Goal: Task Accomplishment & Management: Complete application form

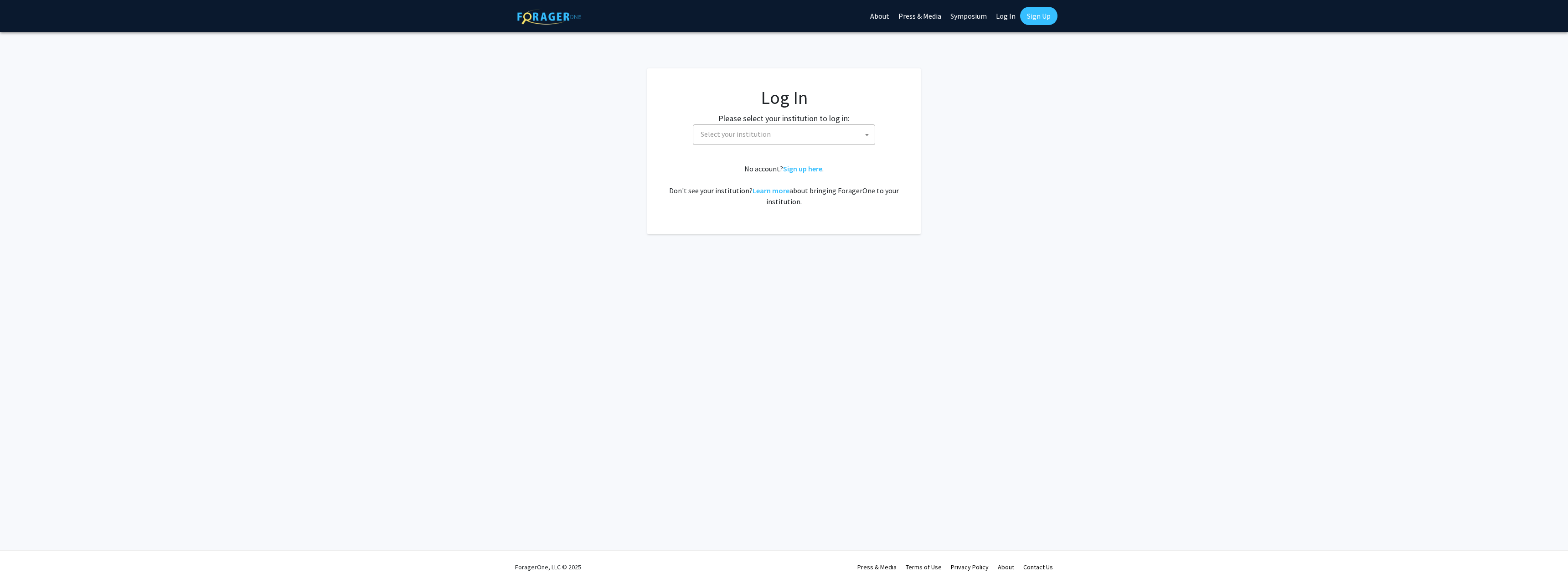
select select
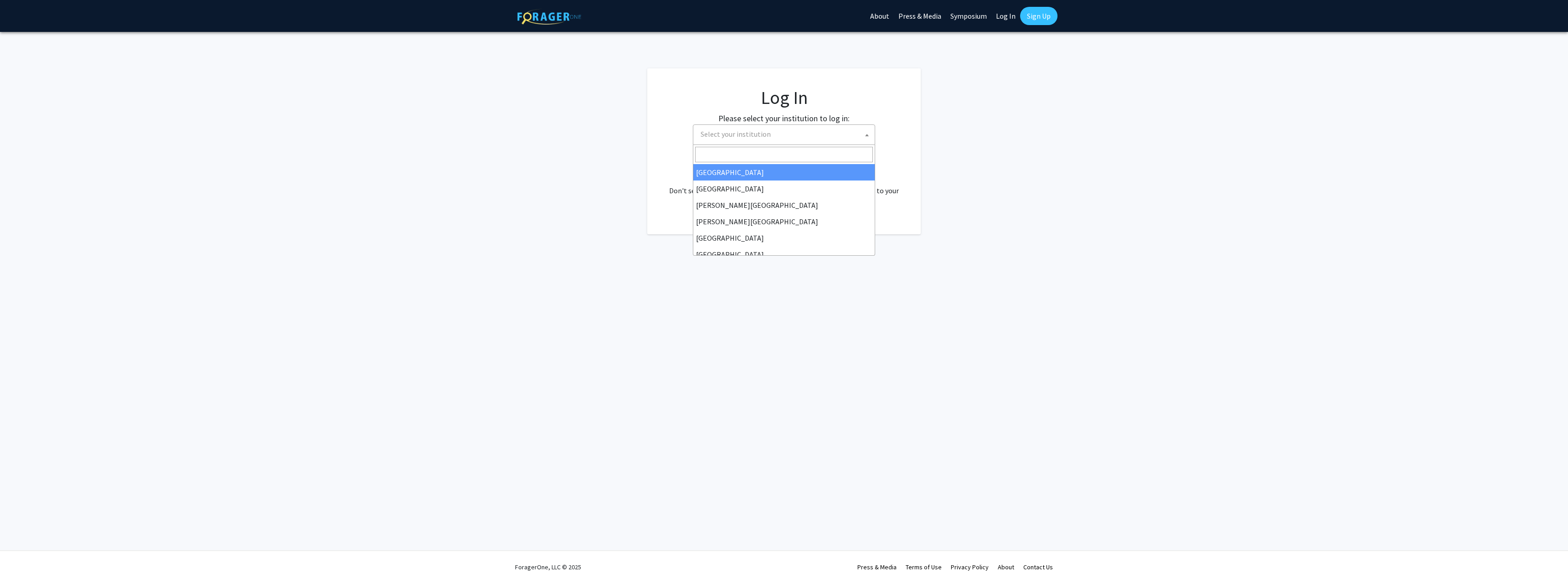
click at [838, 134] on span "Select your institution" at bounding box center [786, 134] width 178 height 19
type input "emor"
select select "12"
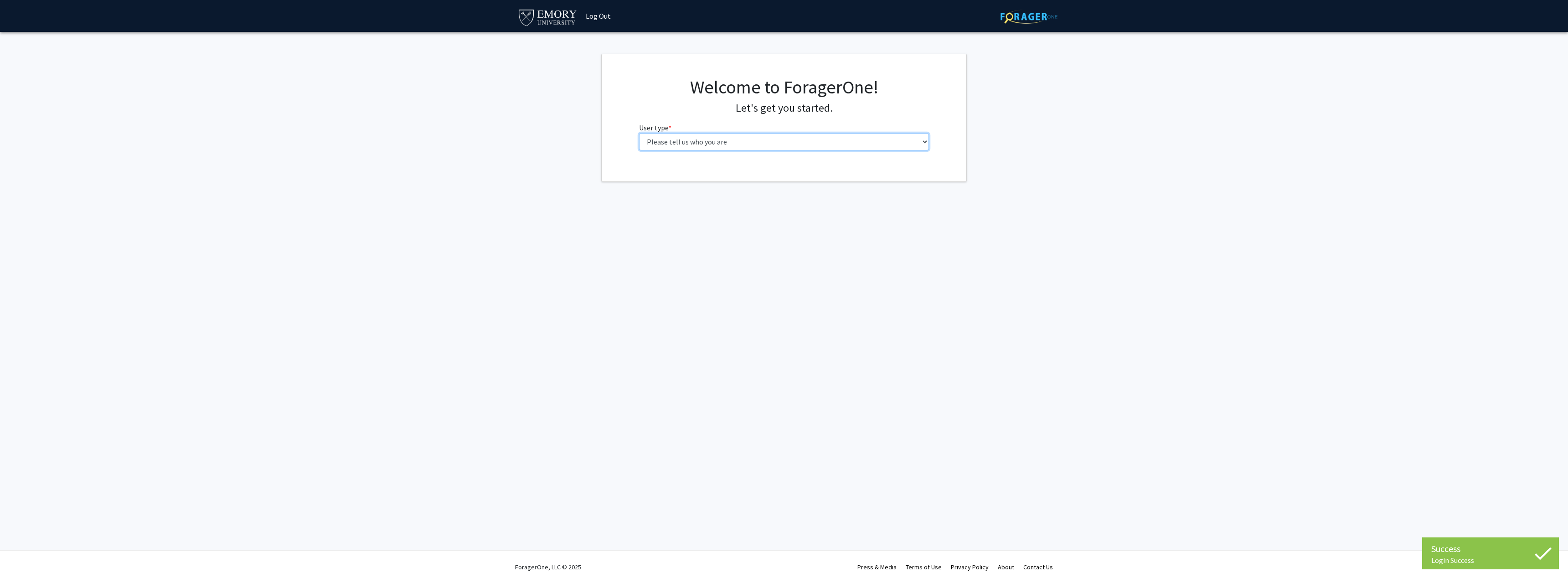
click at [741, 146] on select "Please tell us who you are Undergraduate Student Master's Student Doctoral Cand…" at bounding box center [784, 142] width 290 height 17
select select "1: undergrad"
click at [639, 133] on select "Please tell us who you are Undergraduate Student Master's Student Doctoral Cand…" at bounding box center [784, 142] width 290 height 17
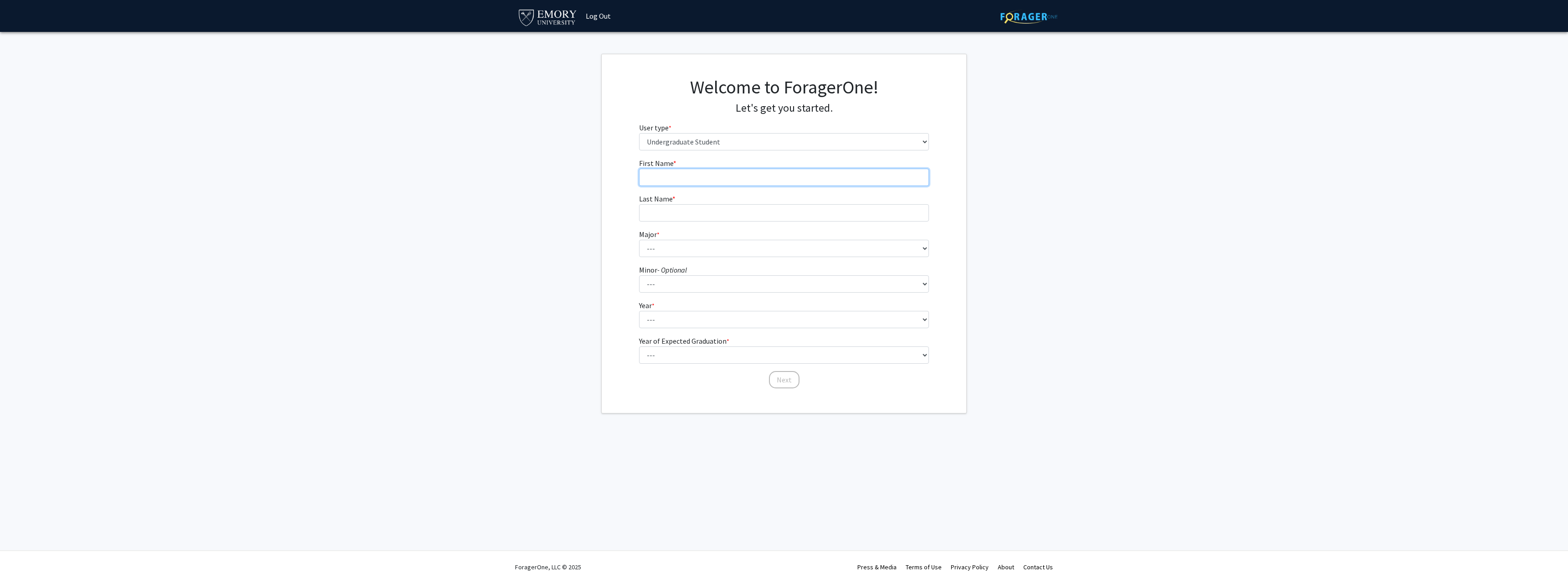
click at [708, 181] on input "First Name * required" at bounding box center [784, 177] width 290 height 17
type input "[PERSON_NAME]"
click at [737, 245] on select "--- Accounting African American Studies African Studies American Studies Analyt…" at bounding box center [784, 248] width 290 height 17
select select "12: 973"
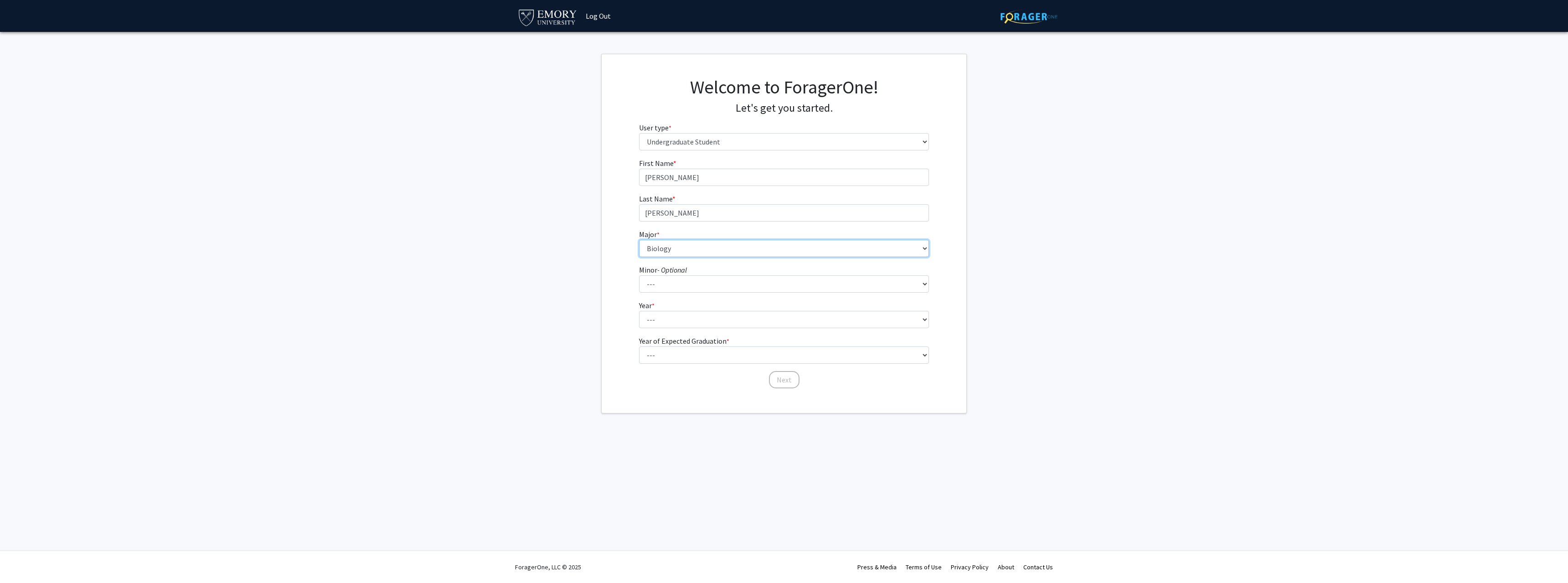
click at [639, 240] on select "--- Accounting African American Studies African Studies American Studies Analyt…" at bounding box center [784, 248] width 290 height 17
click at [712, 286] on select "--- African American Studies African Studies American Studies Ancient Mediterra…" at bounding box center [784, 284] width 290 height 17
click at [700, 250] on select "--- Accounting African American Studies African Studies American Studies Analyt…" at bounding box center [784, 248] width 290 height 17
click at [579, 284] on fg-get-started "Welcome to ForagerOne! Let's get you started. User type * required Please tell …" at bounding box center [784, 233] width 1568 height 360
click at [676, 322] on select "--- First-year Sophomore Junior Senior Postbaccalaureate Certificate" at bounding box center [784, 319] width 290 height 17
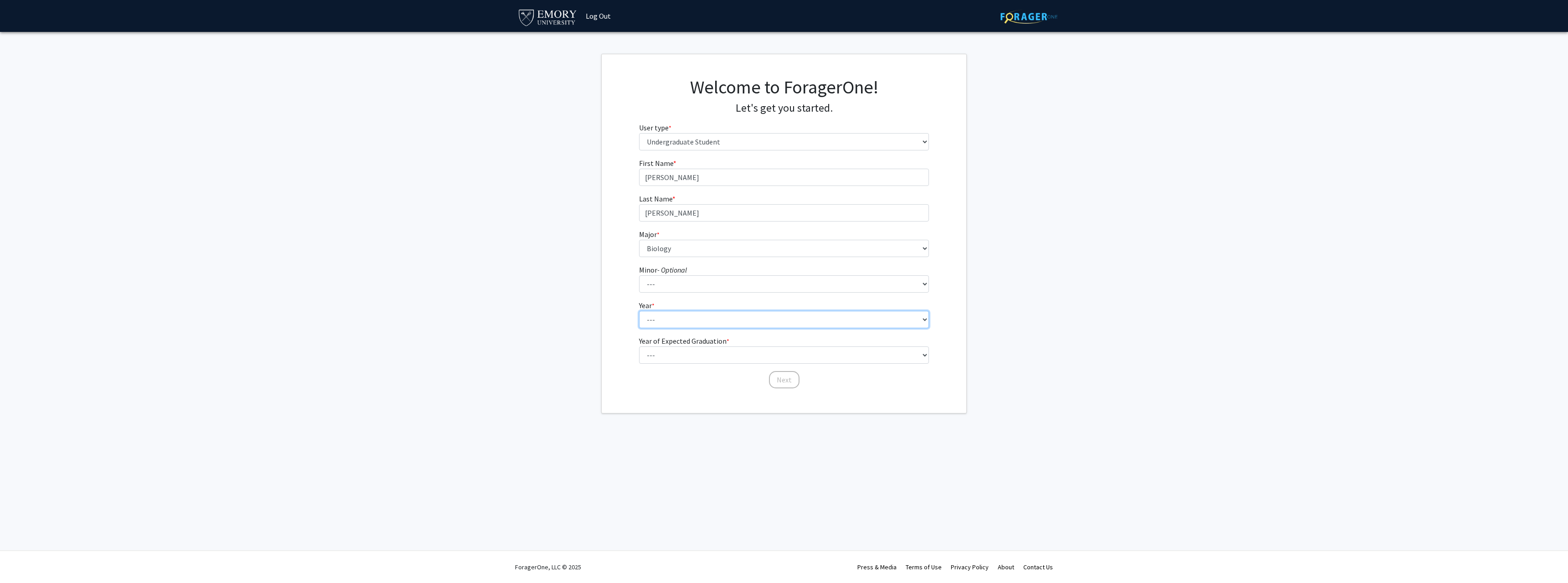
select select "1: first-year"
click at [639, 311] on select "--- First-year Sophomore Junior Senior Postbaccalaureate Certificate" at bounding box center [784, 319] width 290 height 17
click at [671, 346] on label "Year of Expected Graduation * required" at bounding box center [684, 341] width 90 height 11
click at [671, 328] on select "--- First-year Sophomore Junior Senior Postbaccalaureate Certificate" at bounding box center [784, 319] width 290 height 17
click at [681, 356] on select "--- 2025 2026 2027 2028 2029 2030 2031 2032 2033 2034" at bounding box center [784, 355] width 290 height 17
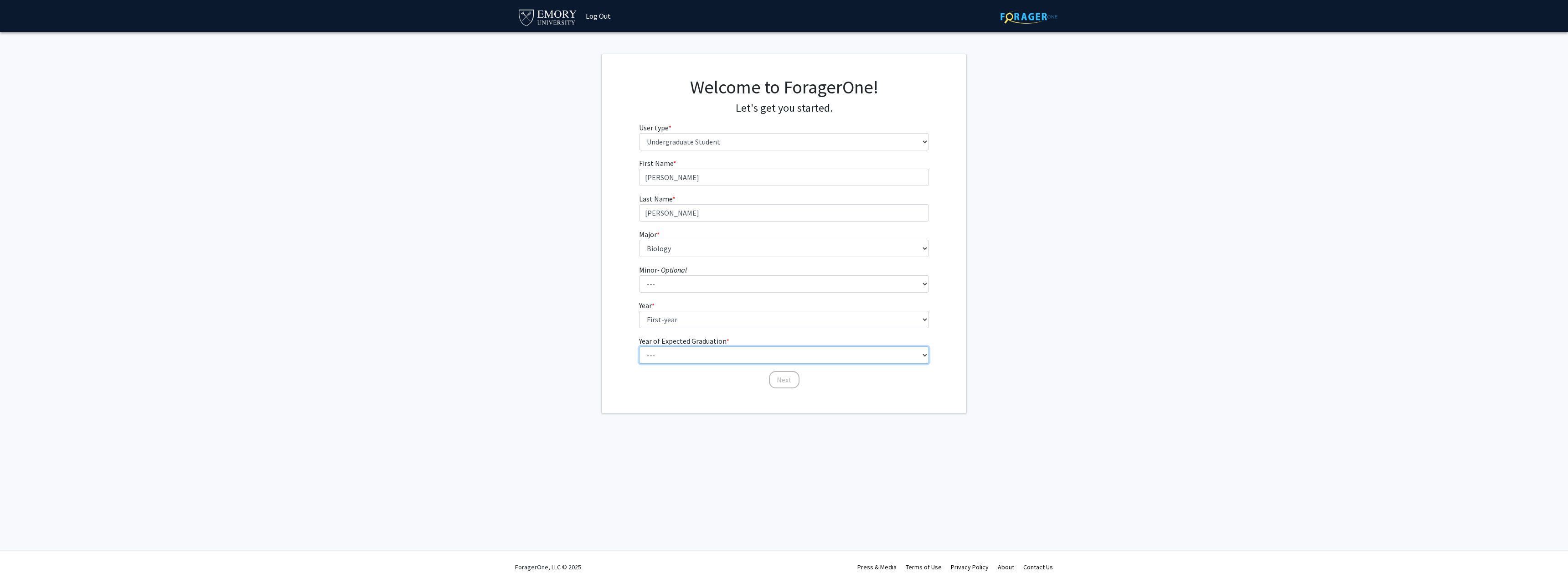
select select "5: 2029"
click at [639, 346] on select "--- 2025 2026 2027 2028 2029 2030 2031 2032 2033 2034" at bounding box center [784, 355] width 290 height 17
click at [792, 377] on button "Next" at bounding box center [784, 380] width 30 height 17
click at [721, 138] on select "Please tell us who you are Undergraduate Student Master's Student Doctoral Cand…" at bounding box center [784, 142] width 290 height 17
click at [639, 133] on select "Please tell us who you are Undergraduate Student Master's Student Doctoral Cand…" at bounding box center [784, 142] width 290 height 17
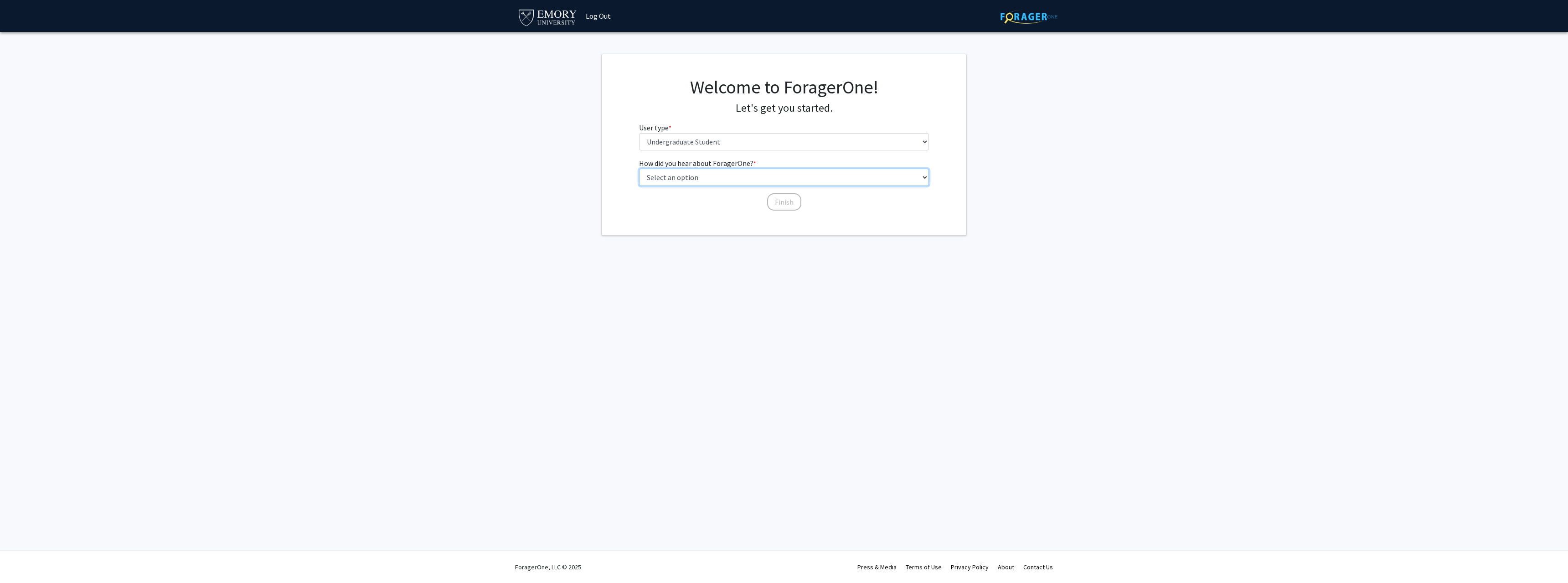
click at [732, 175] on select "Select an option Peer/student recommendation Faculty/staff recommendation Unive…" at bounding box center [784, 177] width 290 height 17
select select "2: faculty_recommendation"
click at [639, 169] on select "Select an option Peer/student recommendation Faculty/staff recommendation Unive…" at bounding box center [784, 177] width 290 height 17
click at [781, 200] on button "Finish" at bounding box center [784, 202] width 34 height 17
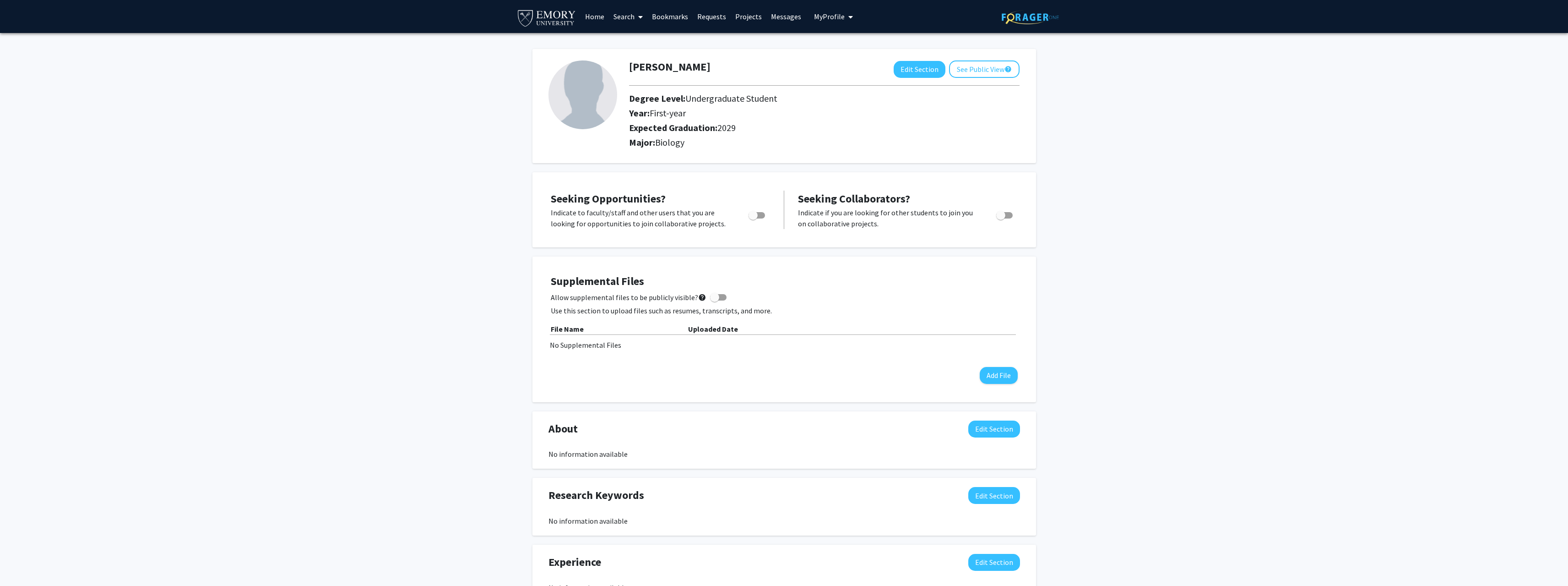
click at [667, 143] on span "Biology" at bounding box center [670, 142] width 29 height 12
click at [664, 145] on span "Biology" at bounding box center [670, 142] width 29 height 12
click at [699, 147] on h2 "Major: Biology" at bounding box center [824, 143] width 391 height 11
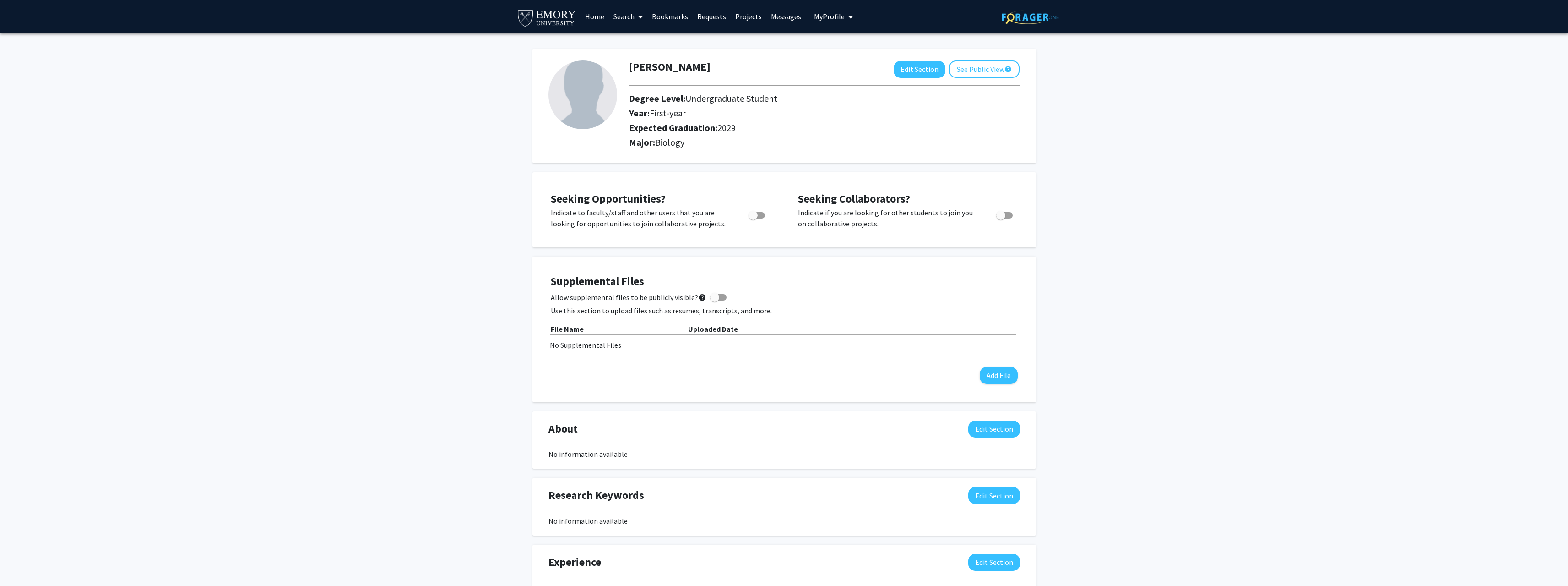
click at [597, 15] on link "Home" at bounding box center [595, 17] width 28 height 32
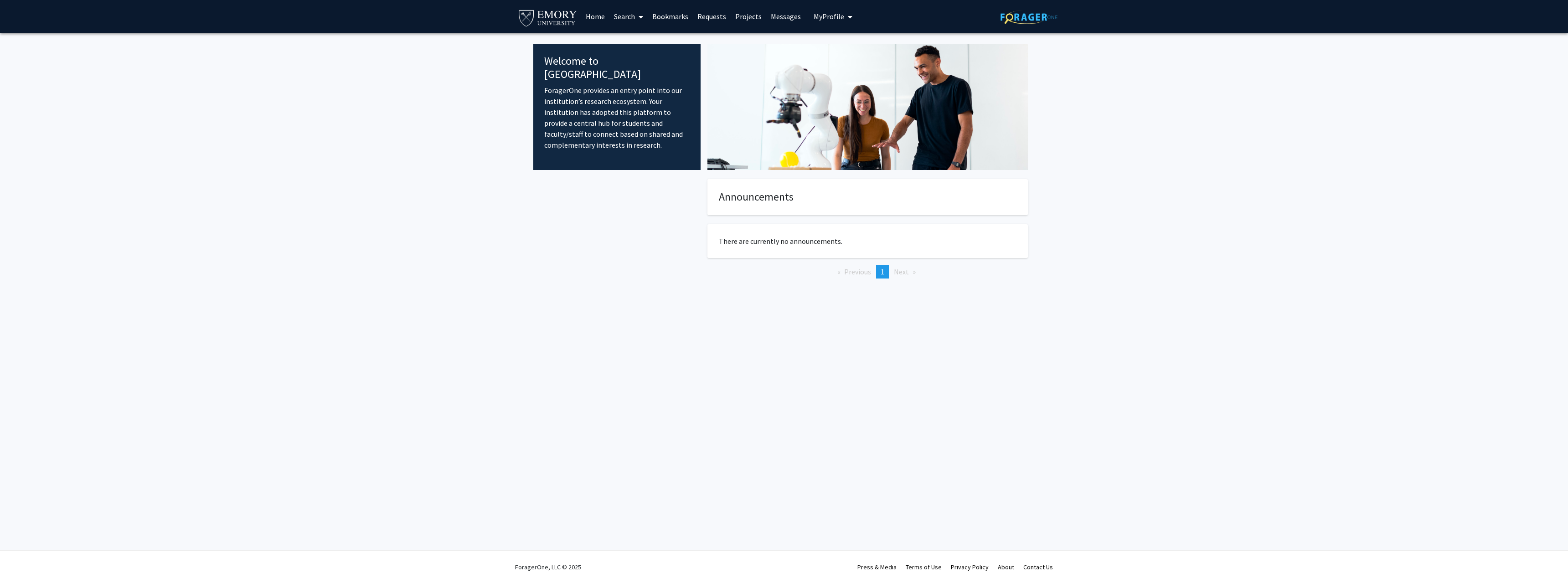
click at [677, 19] on link "Bookmarks" at bounding box center [670, 16] width 45 height 32
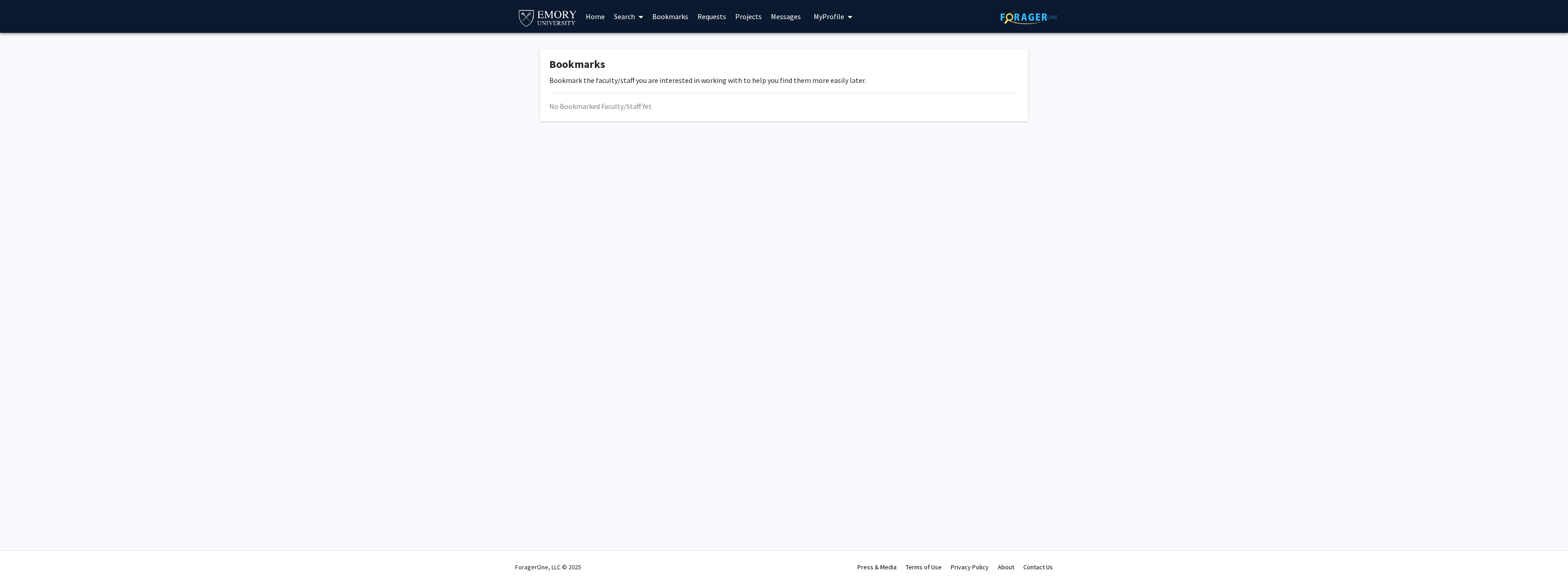
click at [724, 21] on link "Requests" at bounding box center [712, 16] width 38 height 32
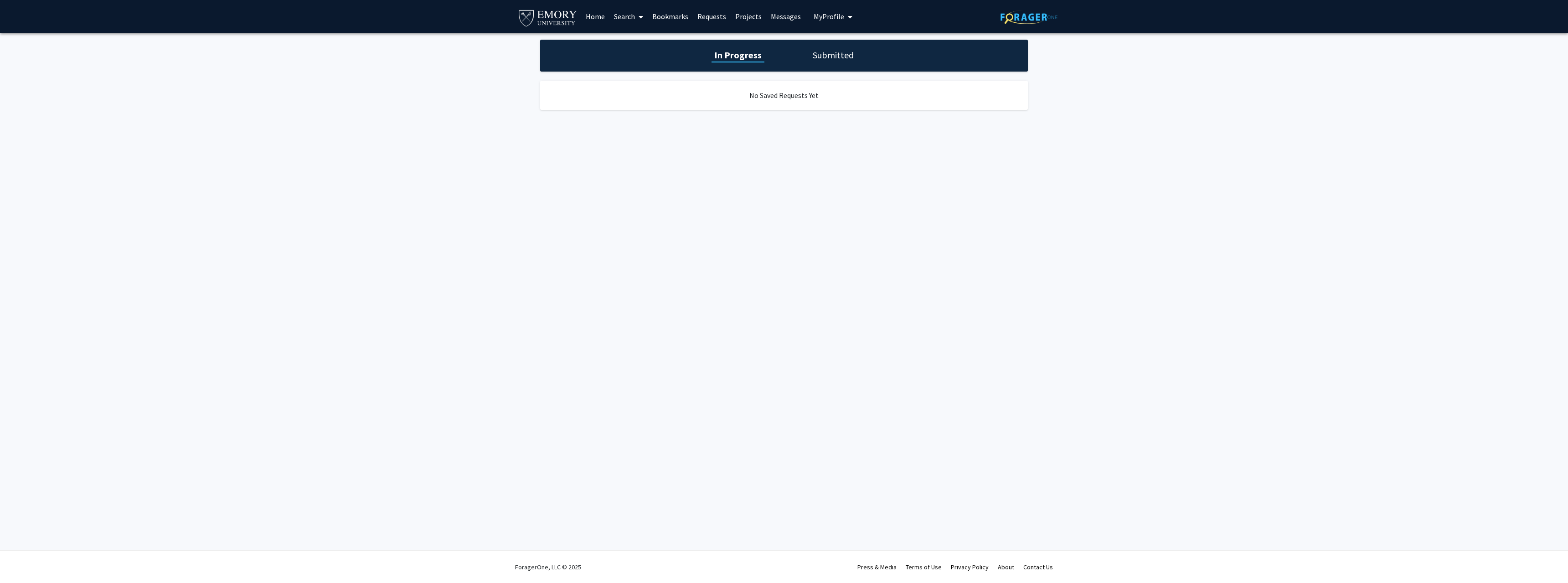
click at [590, 15] on link "Home" at bounding box center [595, 16] width 28 height 32
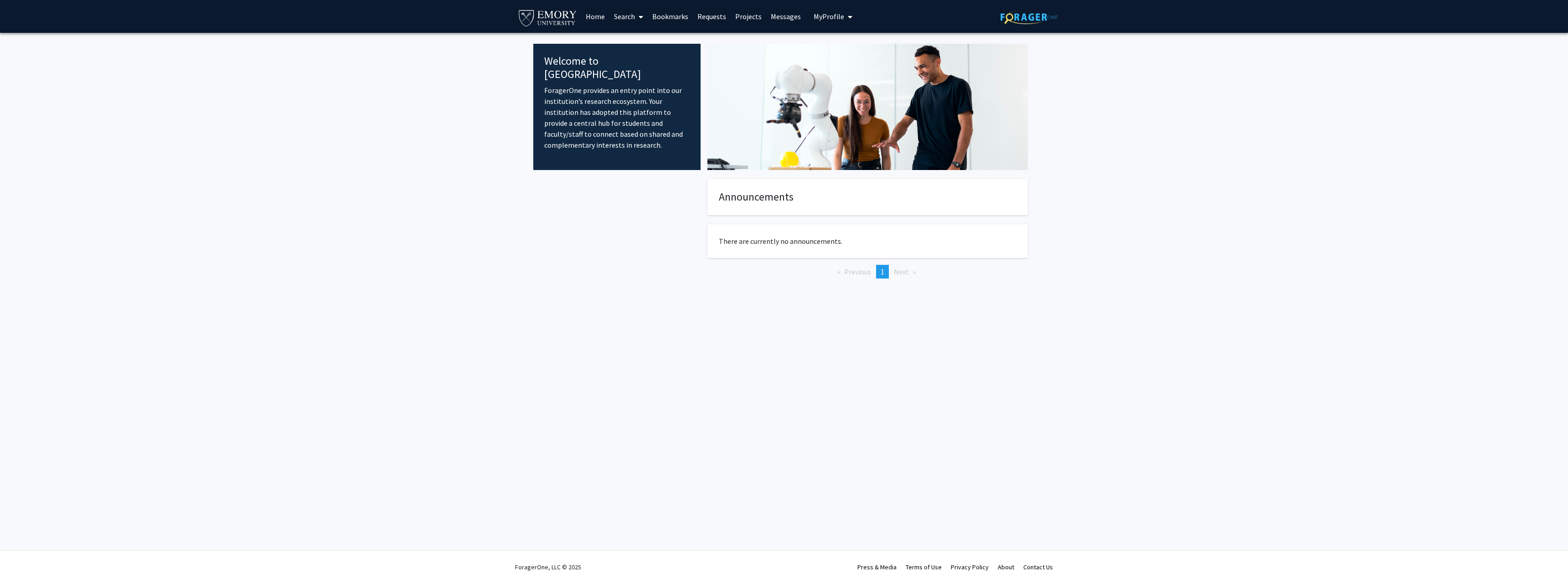
click at [634, 17] on link "Search" at bounding box center [628, 16] width 38 height 32
click at [642, 44] on span "Faculty/Staff" at bounding box center [643, 42] width 67 height 18
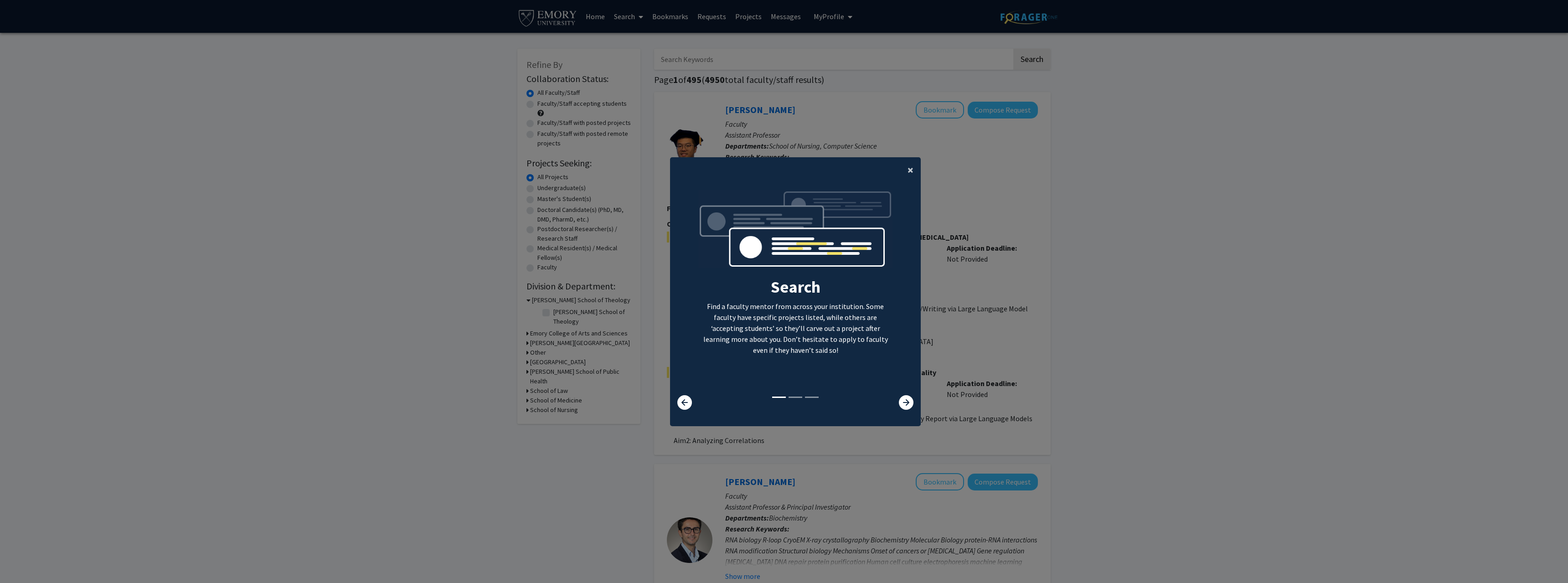
click at [908, 166] on span "×" at bounding box center [911, 169] width 6 height 14
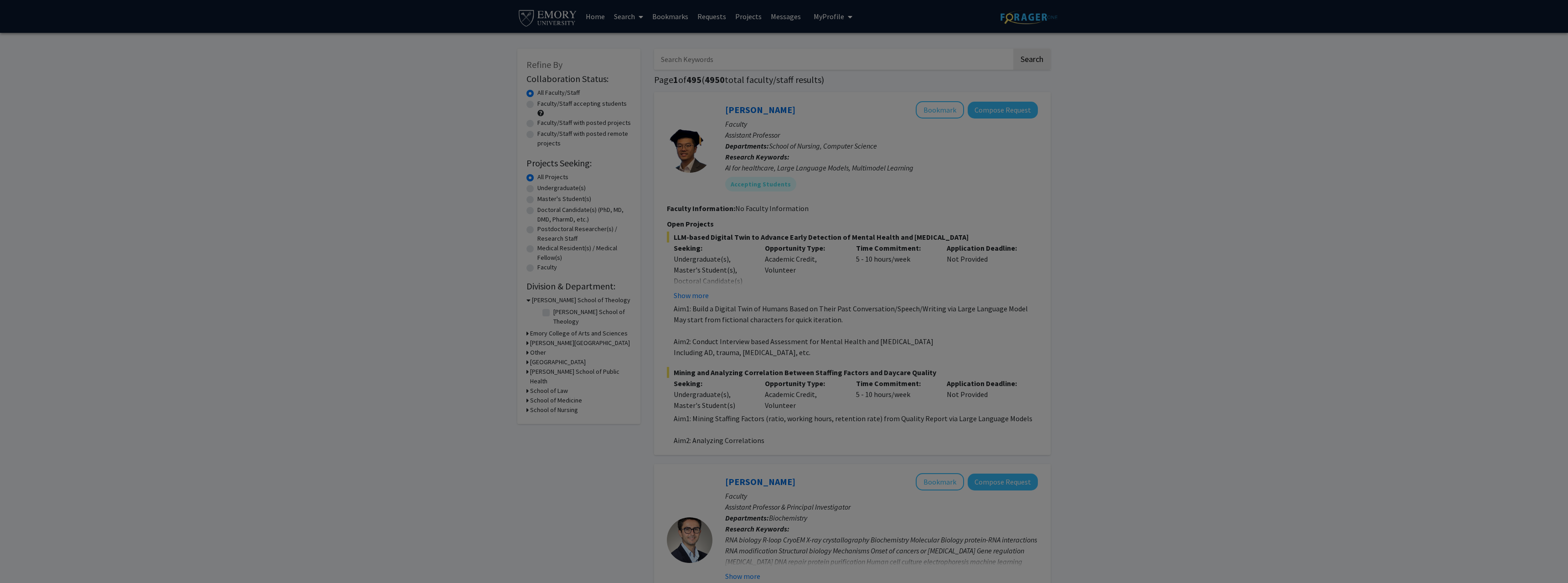
click at [895, 170] on ng-component "× Search Find a faculty mentor from across your institution. Some faculty have …" at bounding box center [796, 147] width 251 height 260
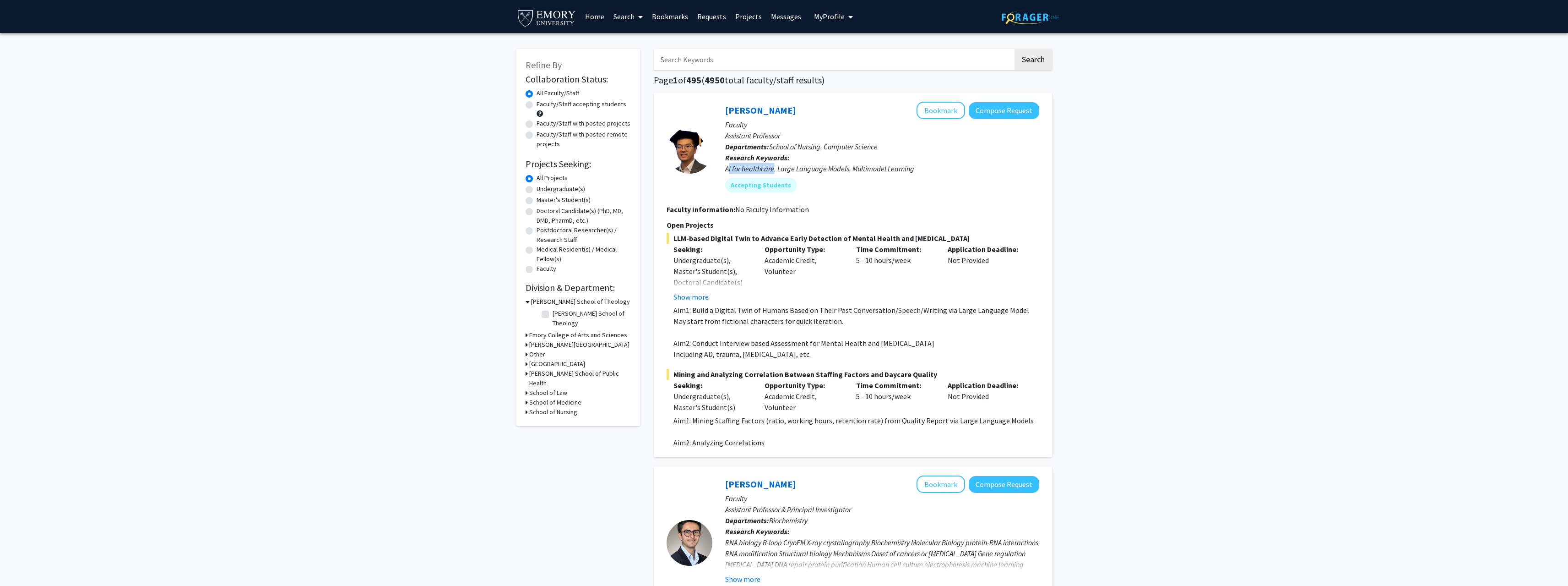
drag, startPoint x: 728, startPoint y: 165, endPoint x: 785, endPoint y: 165, distance: 57.0
click at [780, 165] on div "AI for healthcare, Large Language Models, Multimodel Learning" at bounding box center [882, 169] width 314 height 11
drag, startPoint x: 792, startPoint y: 165, endPoint x: 811, endPoint y: 164, distance: 19.0
click at [806, 164] on div "AI for healthcare, Large Language Models, Multimodel Learning" at bounding box center [882, 169] width 314 height 11
click at [880, 171] on div "AI for healthcare, Large Language Models, Multimodel Learning" at bounding box center [882, 169] width 314 height 11
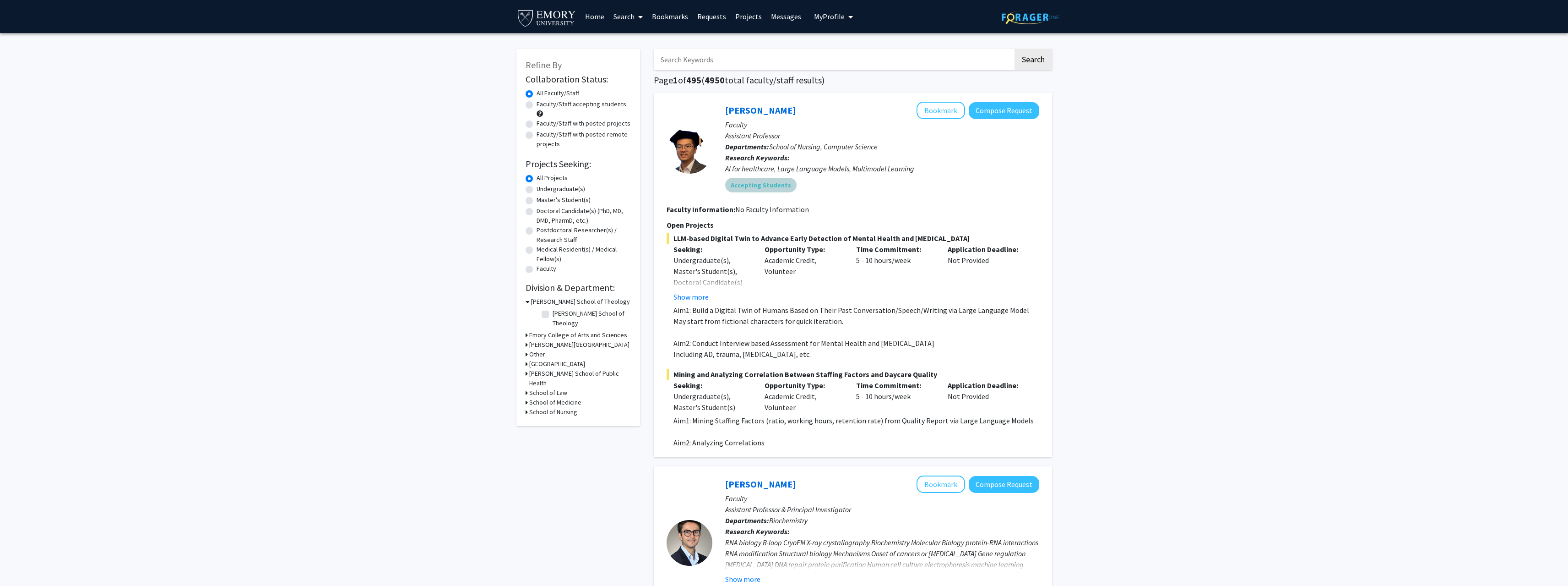
click at [843, 178] on div "Accepting Students" at bounding box center [882, 185] width 318 height 18
